Goal: Contribute content: Add original content to the website for others to see

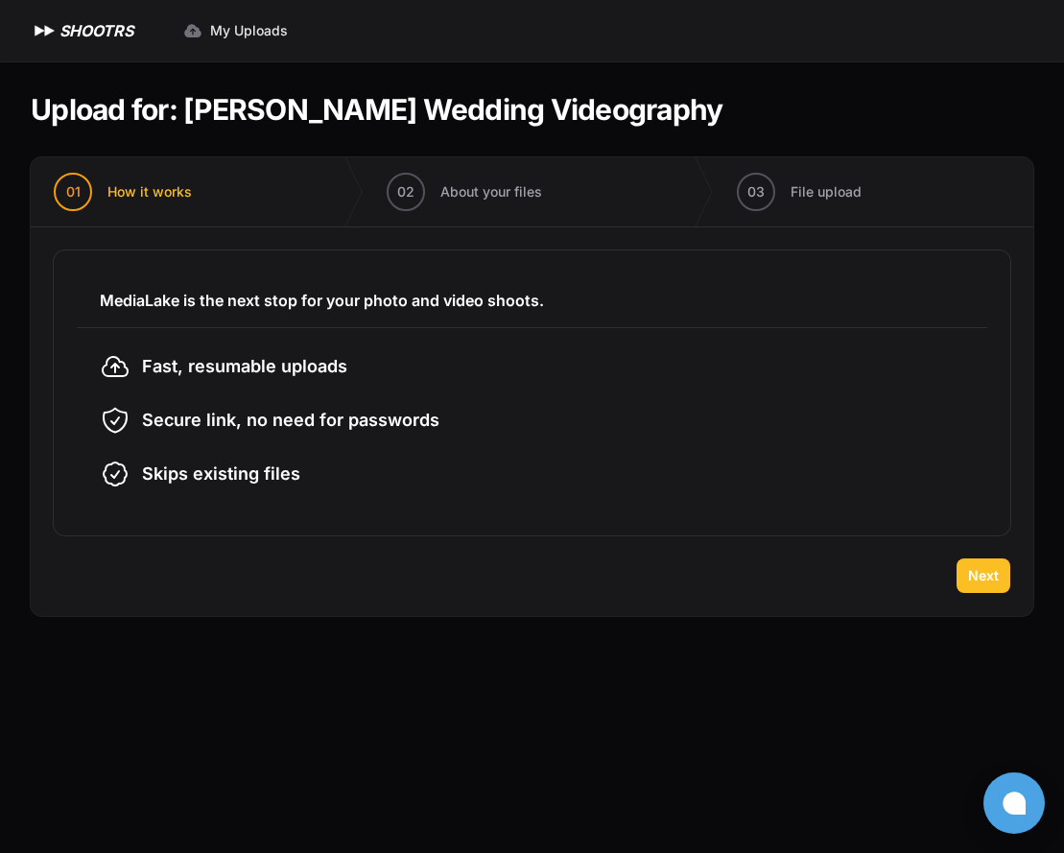
click at [964, 571] on button "Next" at bounding box center [984, 575] width 54 height 35
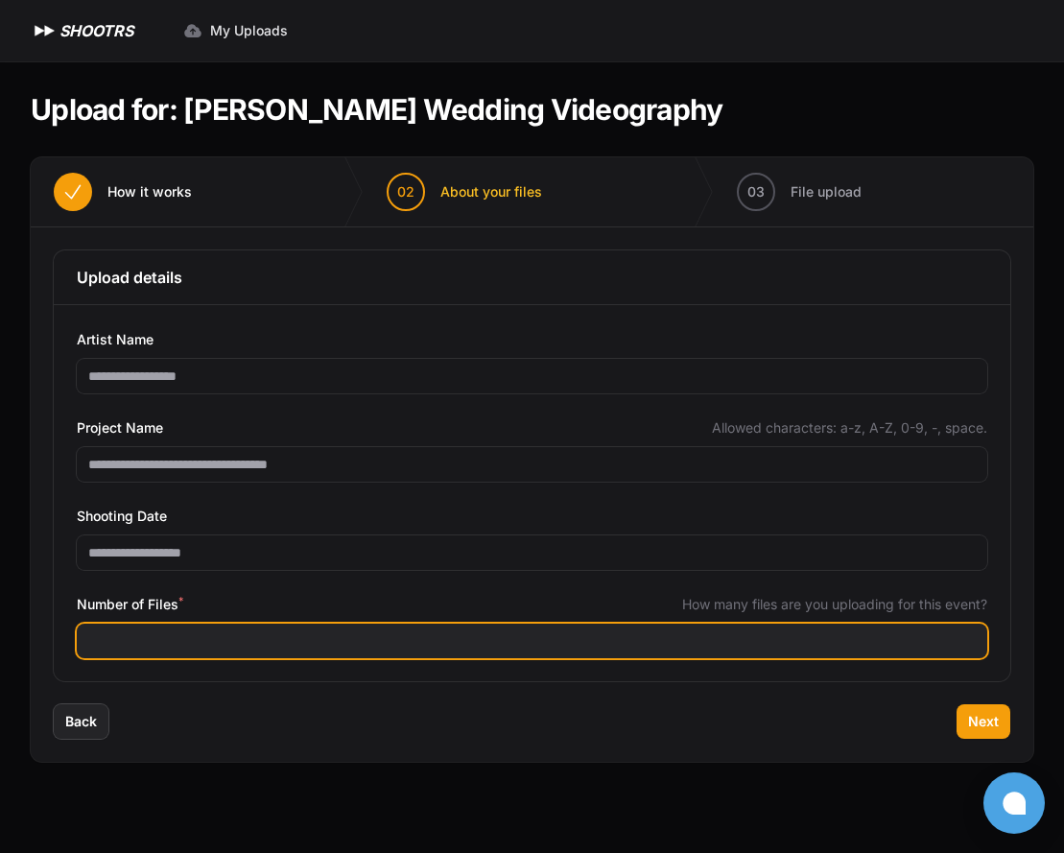
click at [337, 629] on input "Number of Files *" at bounding box center [532, 641] width 910 height 35
type input "***"
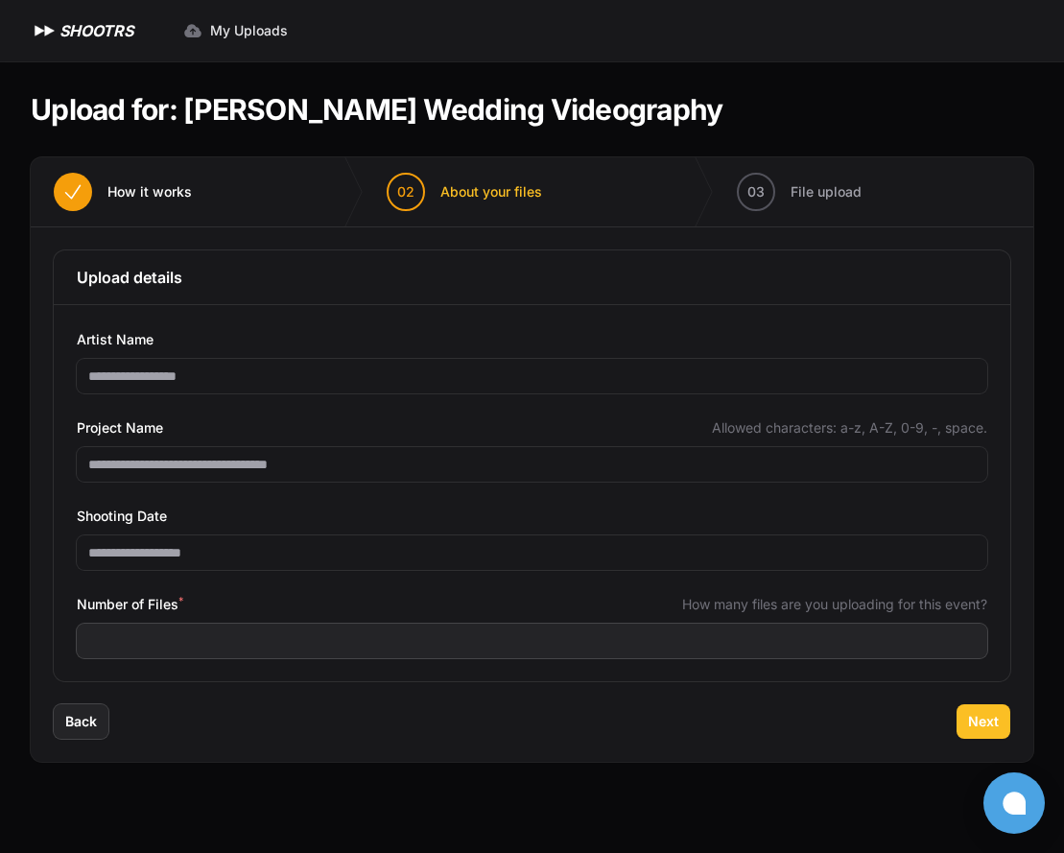
click at [969, 727] on span "Next" at bounding box center [983, 721] width 31 height 19
